Goal: Task Accomplishment & Management: Complete application form

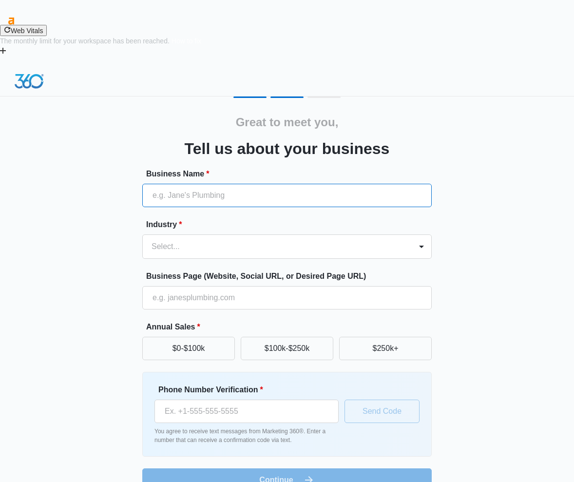
click at [233, 184] on input "Business Name *" at bounding box center [286, 195] width 289 height 23
type input "Optimind Technology Solutions"
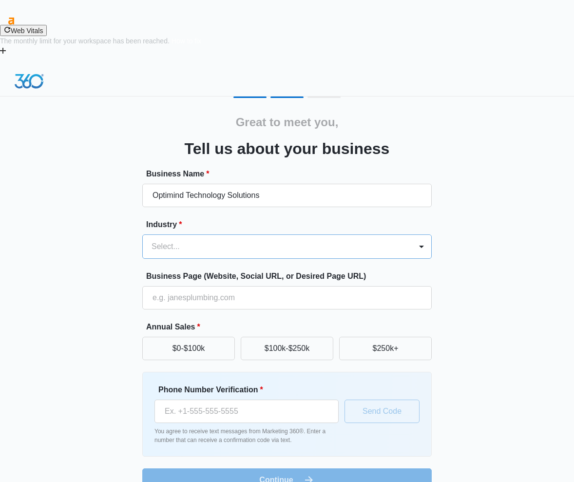
click at [224, 235] on div "Select..." at bounding box center [277, 246] width 269 height 23
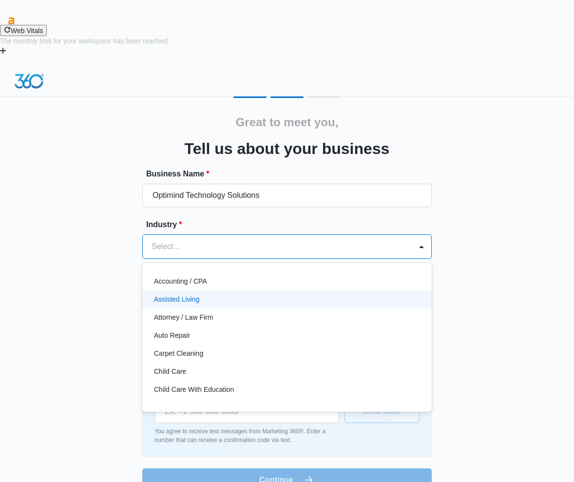
type input "s"
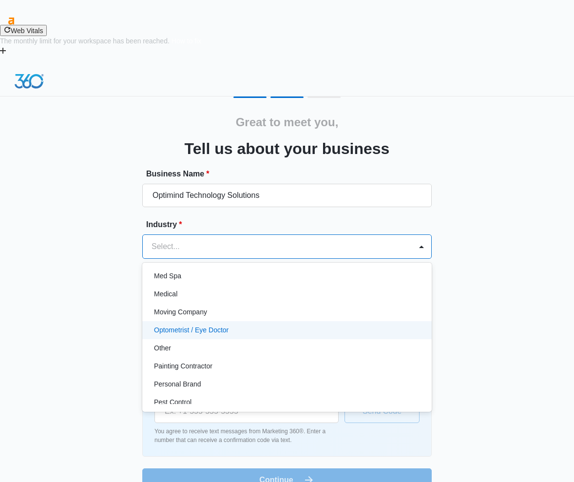
scroll to position [571, 0]
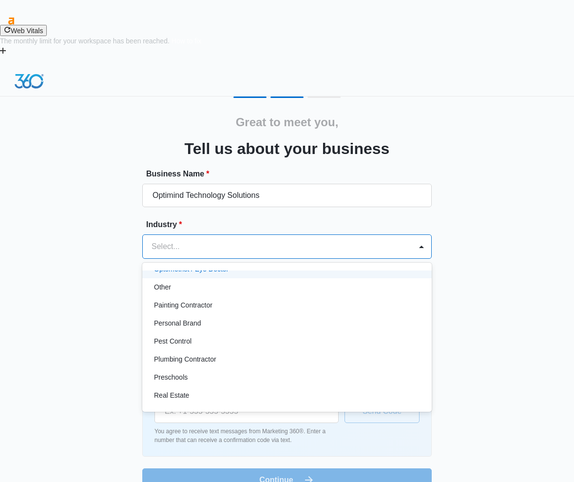
click at [247, 240] on div at bounding box center [274, 247] width 247 height 14
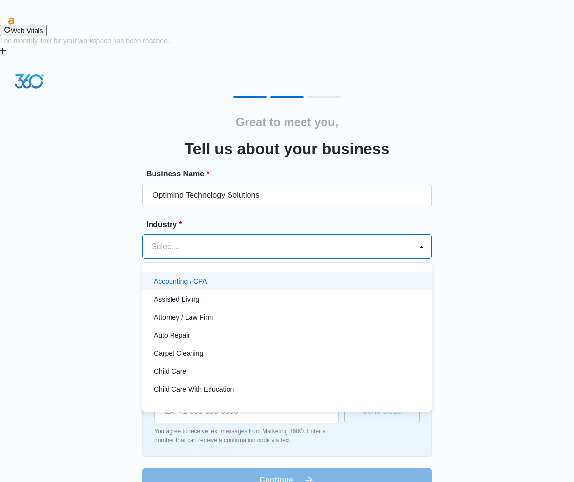
click at [247, 240] on div at bounding box center [274, 247] width 247 height 14
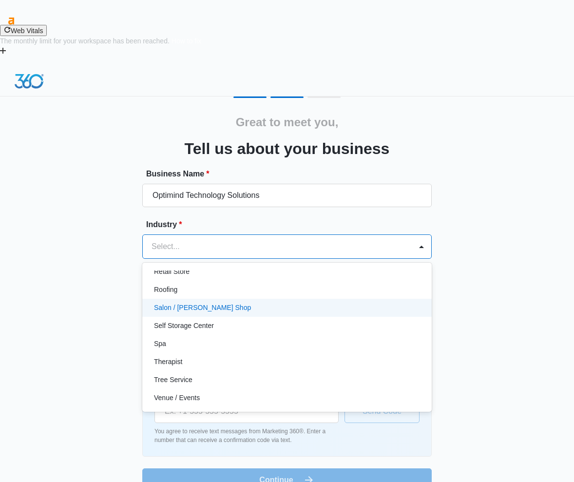
scroll to position [753, 0]
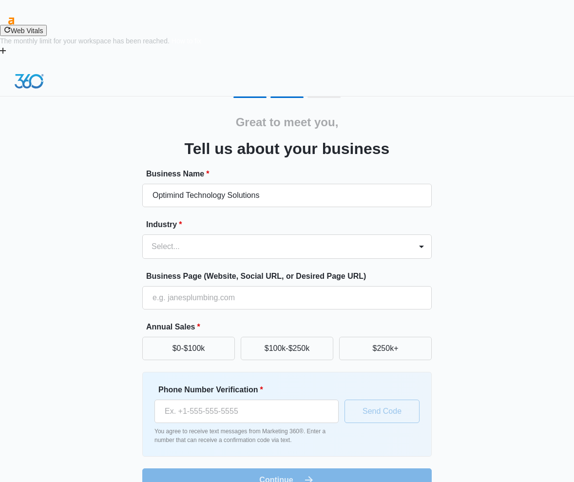
click at [465, 204] on div "Great to meet you, Tell us about your business Business Name * Optimind Technol…" at bounding box center [286, 293] width 545 height 395
click at [324, 211] on form "Business Name * Optimind Technology Solutions Industry * Select... Business Pag…" at bounding box center [286, 329] width 289 height 323
click at [325, 235] on div "Select..." at bounding box center [277, 246] width 269 height 23
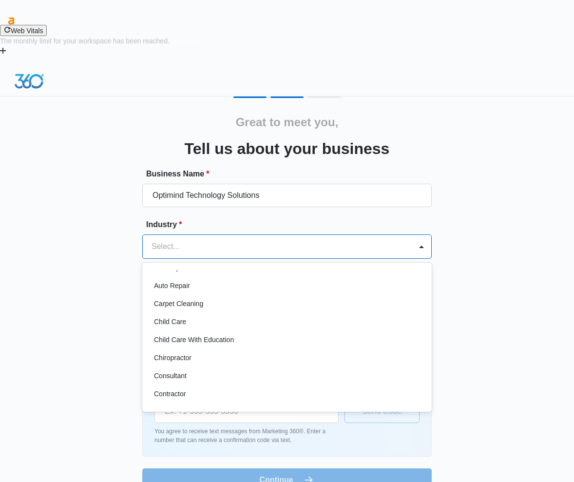
scroll to position [0, 0]
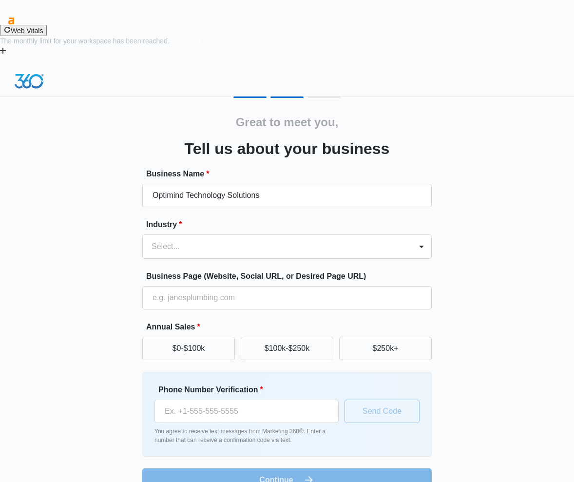
click at [469, 231] on div "Great to meet you, Tell us about your business Business Name * Optimind Technol…" at bounding box center [286, 293] width 545 height 395
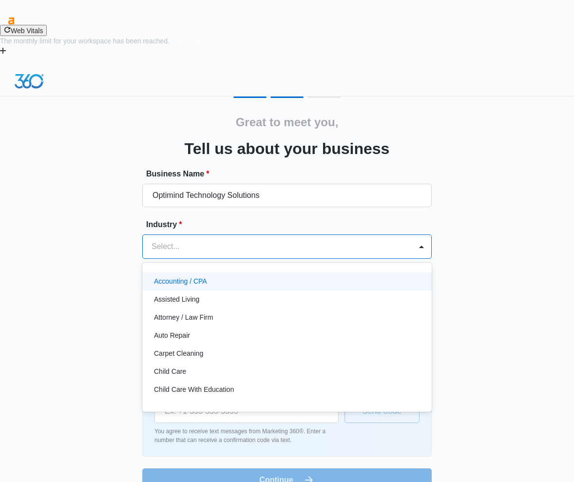
click at [309, 240] on div at bounding box center [274, 247] width 247 height 14
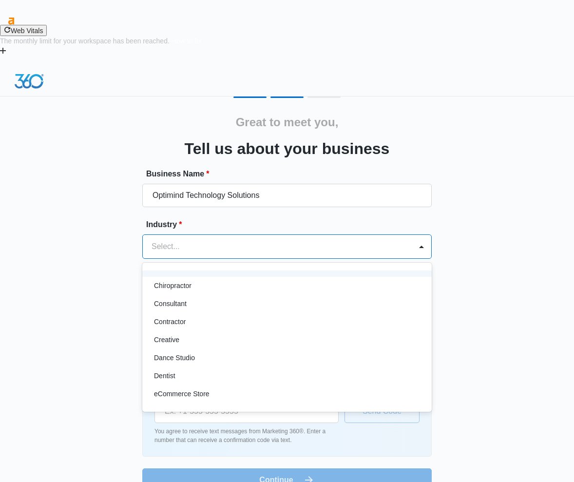
click at [100, 201] on div "Great to meet you, Tell us about your business Business Name * Optimind Technol…" at bounding box center [286, 293] width 545 height 395
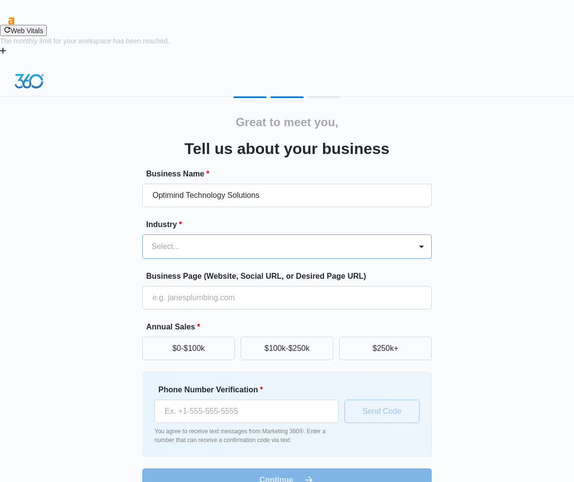
click at [209, 240] on div at bounding box center [274, 247] width 247 height 14
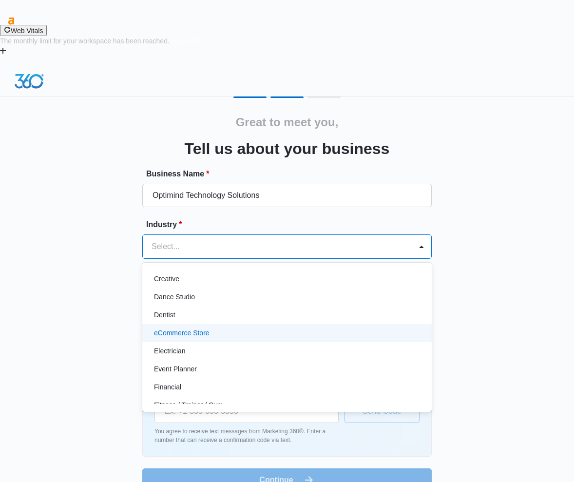
scroll to position [304, 0]
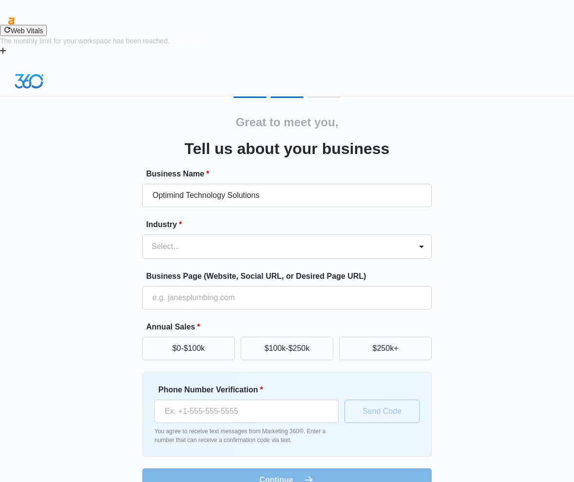
click at [469, 244] on div "Great to meet you, Tell us about your business Business Name * Optimind Technol…" at bounding box center [286, 293] width 545 height 395
click at [317, 240] on div at bounding box center [274, 247] width 247 height 14
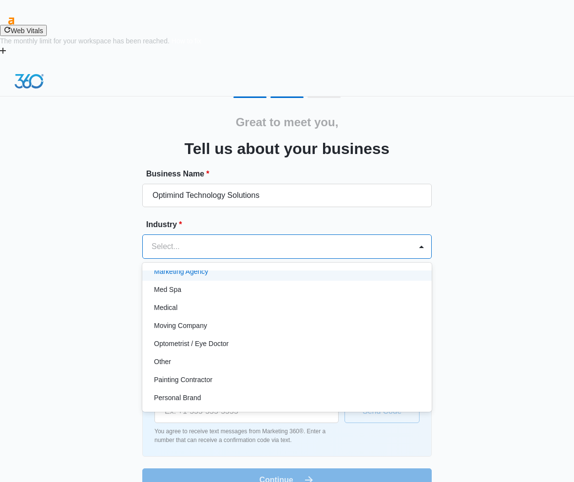
scroll to position [548, 0]
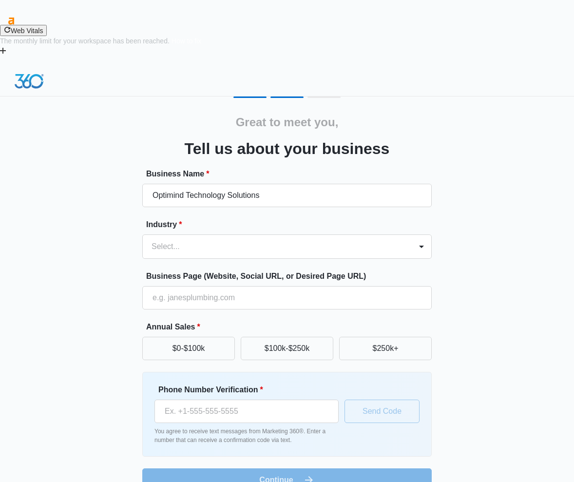
drag, startPoint x: 514, startPoint y: 243, endPoint x: 492, endPoint y: 248, distance: 22.1
click at [512, 245] on div "Great to meet you, Tell us about your business Business Name * Optimind Technol…" at bounding box center [286, 293] width 545 height 395
click at [284, 240] on div at bounding box center [274, 247] width 247 height 14
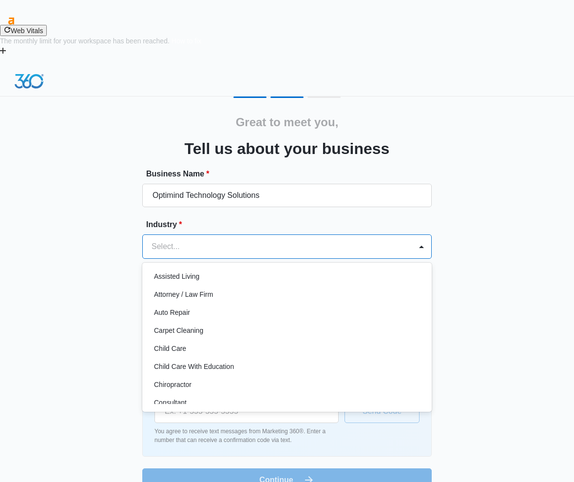
scroll to position [0, 0]
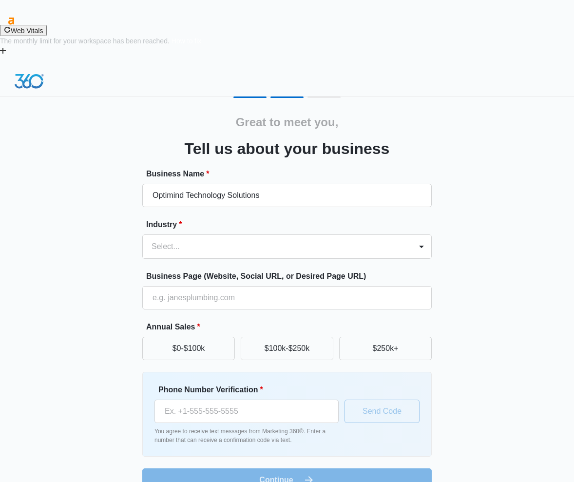
click at [433, 96] on div "Great to meet you, Tell us about your business Business Name * Optimind Technol…" at bounding box center [286, 293] width 545 height 395
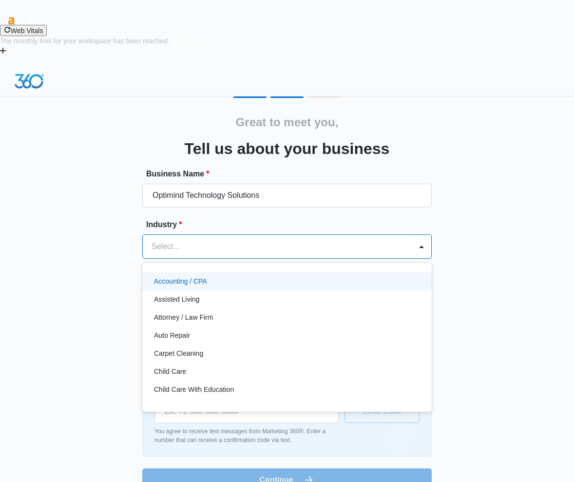
click at [231, 240] on div at bounding box center [274, 247] width 247 height 14
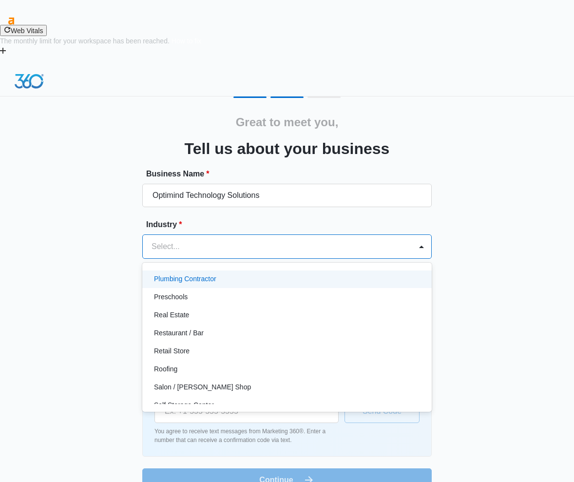
scroll to position [670, 0]
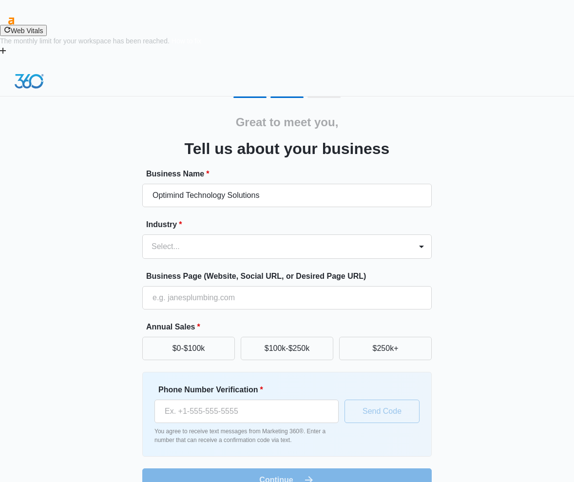
click at [100, 232] on div "Great to meet you, Tell us about your business Business Name * Optimind Technol…" at bounding box center [286, 293] width 545 height 395
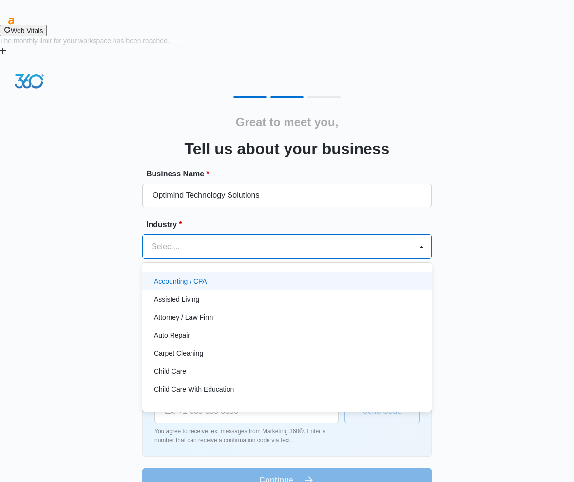
click at [186, 235] on div "Select..." at bounding box center [277, 246] width 269 height 23
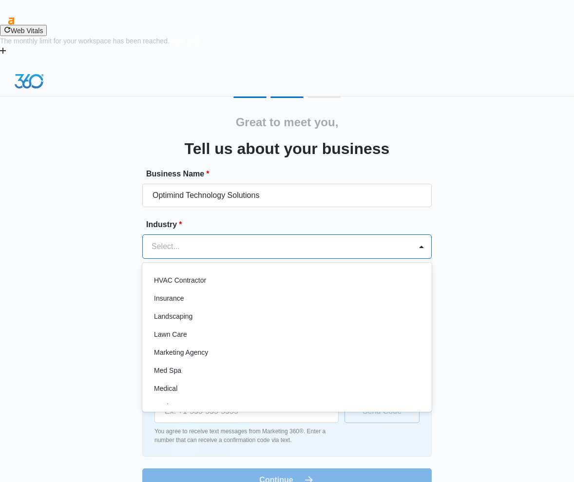
scroll to position [426, 0]
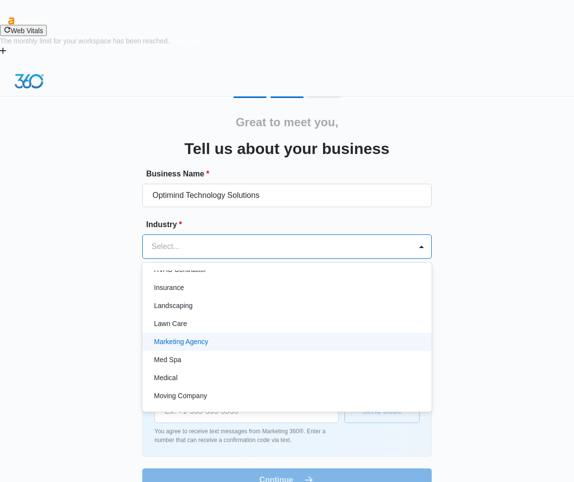
click at [245, 337] on div "Marketing Agency" at bounding box center [286, 342] width 264 height 10
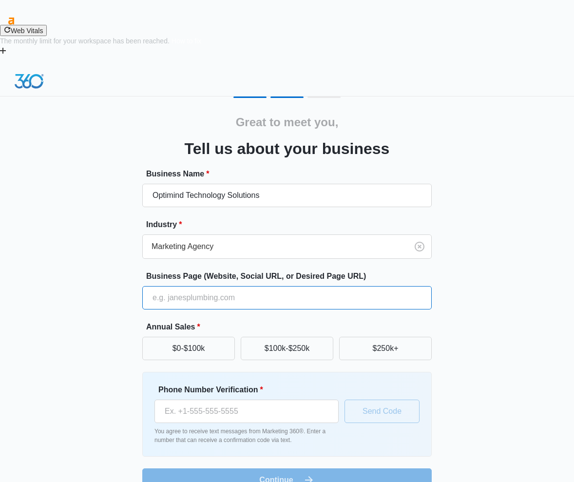
click at [236, 286] on input "Business Page (Website, Social URL, or Desired Page URL)" at bounding box center [286, 297] width 289 height 23
click at [179, 270] on div "Business Page (Website, Social URL, or Desired Page URL)" at bounding box center [286, 289] width 289 height 39
click at [179, 286] on input "Business Page (Website, Social URL, or Desired Page URL)" at bounding box center [286, 297] width 289 height 23
paste input "[URL][DOMAIN_NAME]"
click at [222, 286] on input "[URL][DOMAIN_NAME]" at bounding box center [286, 297] width 289 height 23
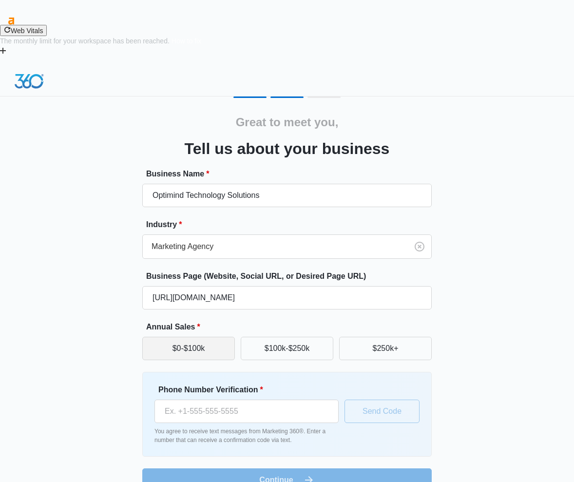
click at [202, 337] on button "$0-$100k" at bounding box center [188, 348] width 93 height 23
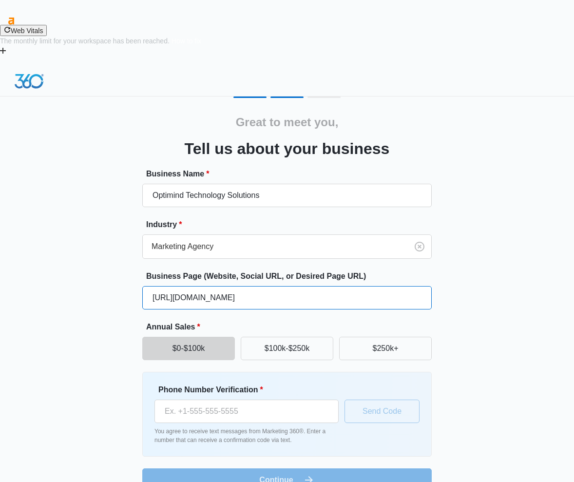
drag, startPoint x: 255, startPoint y: 248, endPoint x: 443, endPoint y: 254, distance: 188.1
click at [443, 254] on div "Great to meet you, Tell us about your business Business Name * Optimind Technol…" at bounding box center [286, 293] width 545 height 395
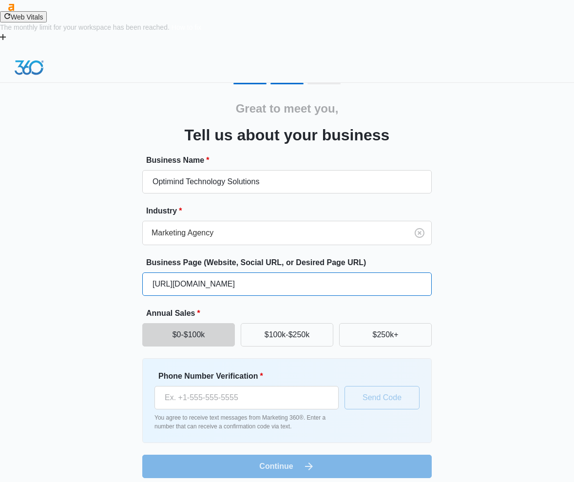
scroll to position [18, 0]
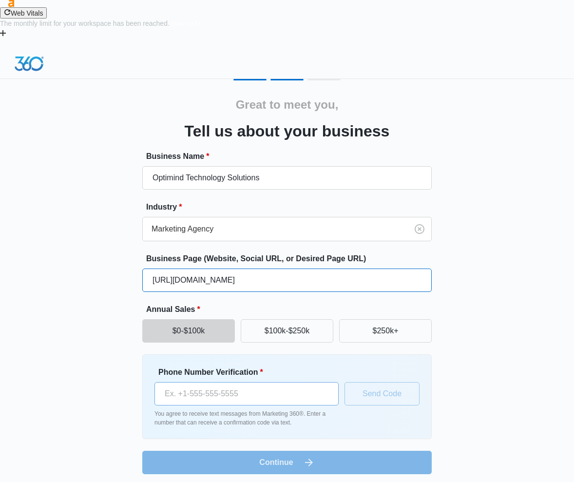
type input "[URL][DOMAIN_NAME]"
click at [234, 382] on input "Phone Number Verification *" at bounding box center [246, 393] width 184 height 23
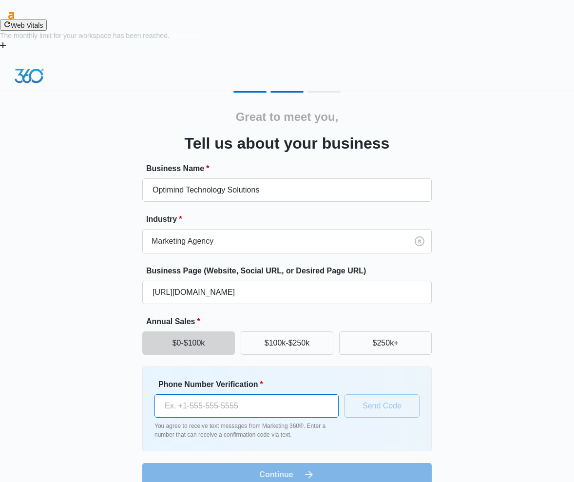
scroll to position [0, 0]
